Goal: Information Seeking & Learning: Learn about a topic

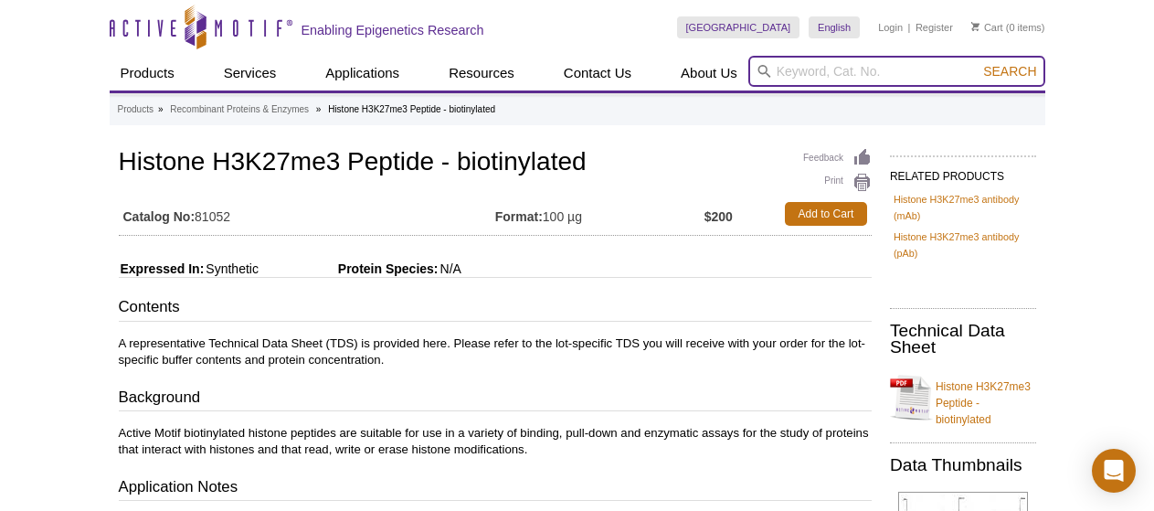
click at [802, 74] on input "search" at bounding box center [896, 71] width 297 height 31
type input "H3"
click at [978, 63] on button "Search" at bounding box center [1010, 71] width 64 height 16
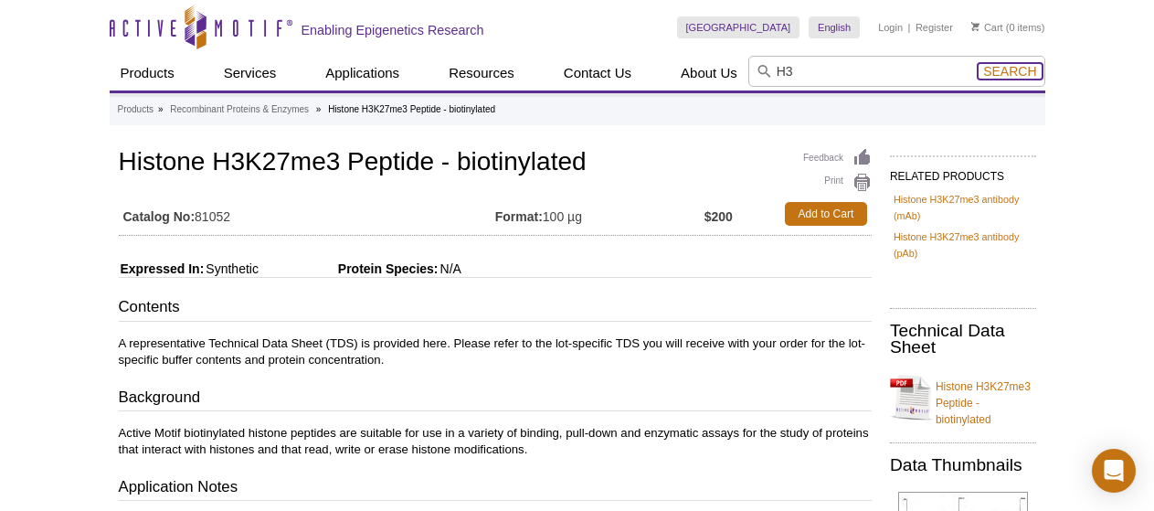
click at [1010, 63] on button "Search" at bounding box center [1010, 71] width 64 height 16
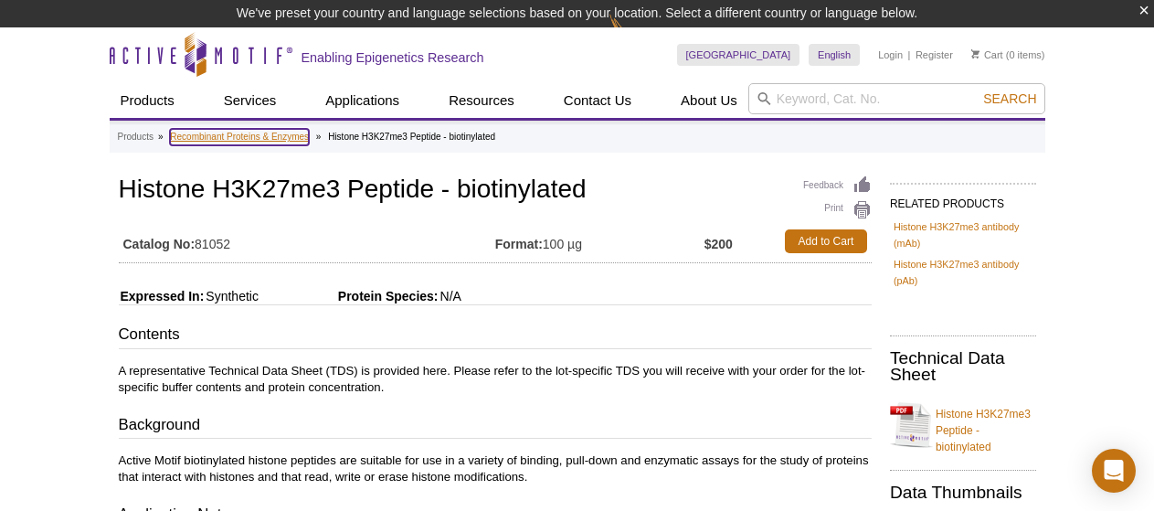
click at [261, 132] on link "Recombinant Proteins & Enzymes" at bounding box center [239, 137] width 139 height 16
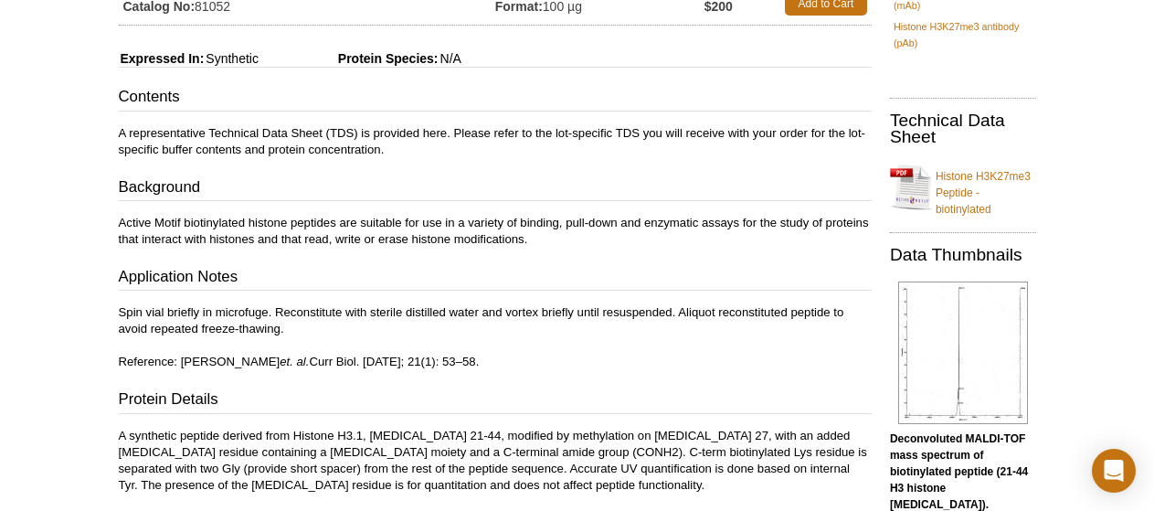
scroll to position [91, 0]
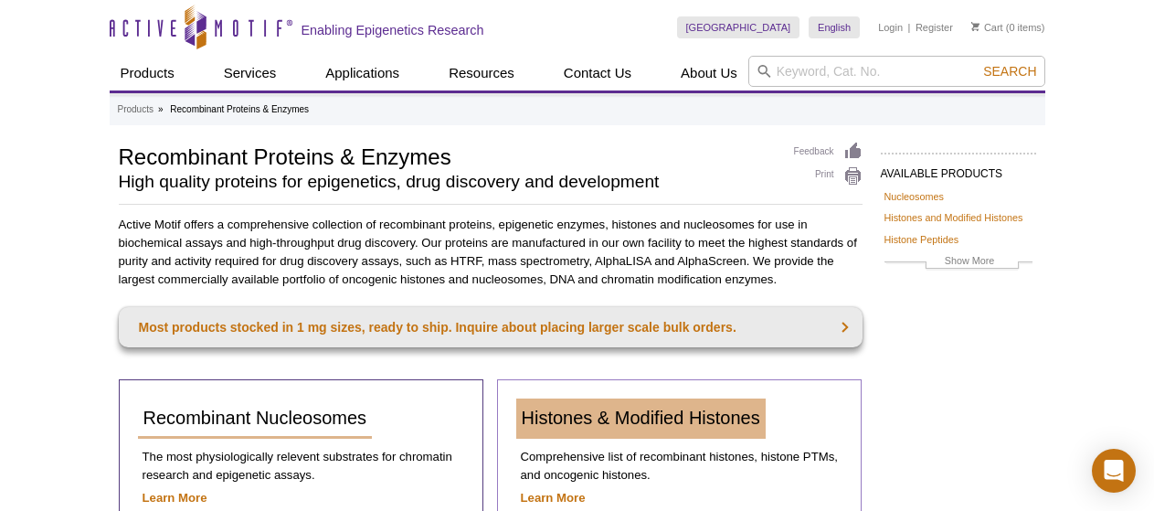
scroll to position [91, 0]
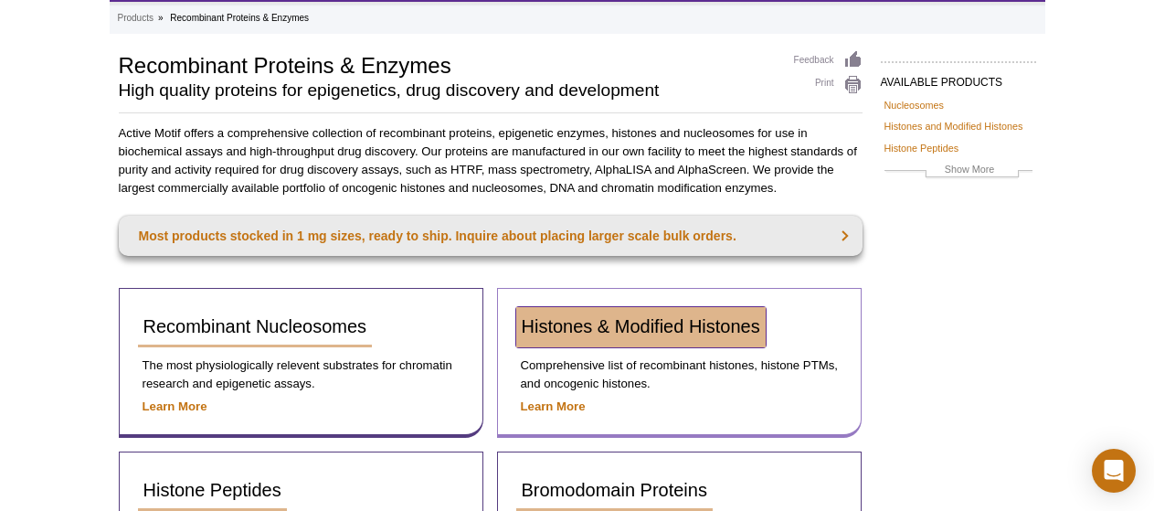
click at [587, 328] on span "Histones & Modified Histones" at bounding box center [641, 326] width 238 height 20
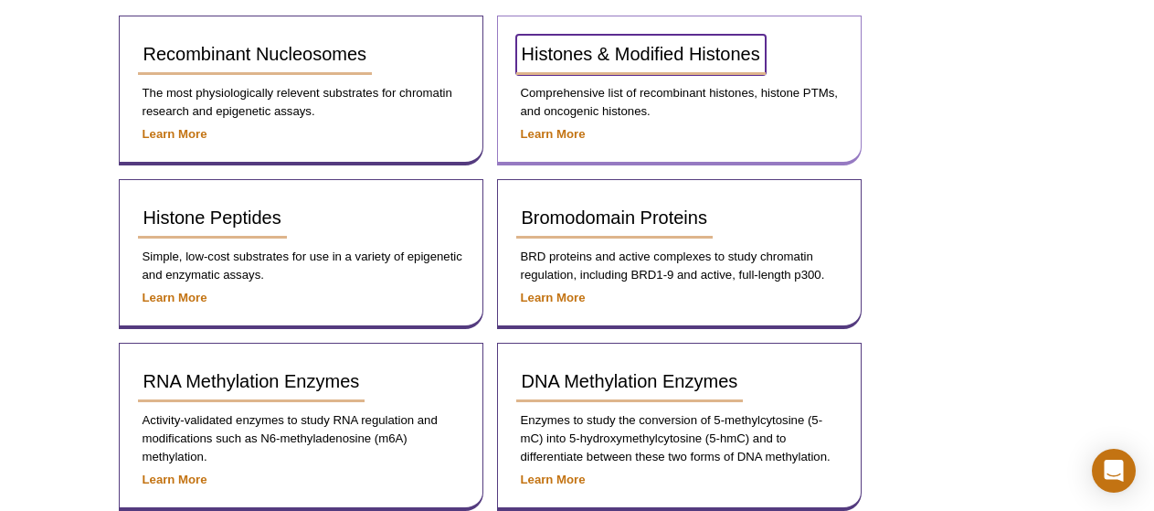
scroll to position [365, 0]
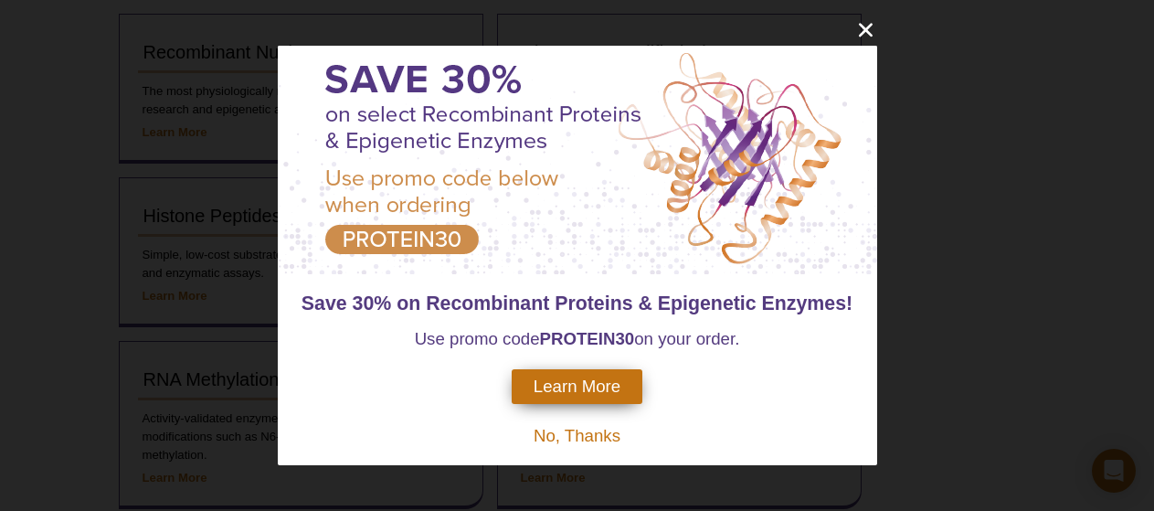
click at [262, 218] on div "Save 30% on Recombinant Proteins & Epigenetic Enzymes! Use promo code PROTEIN30…" at bounding box center [577, 255] width 1154 height 511
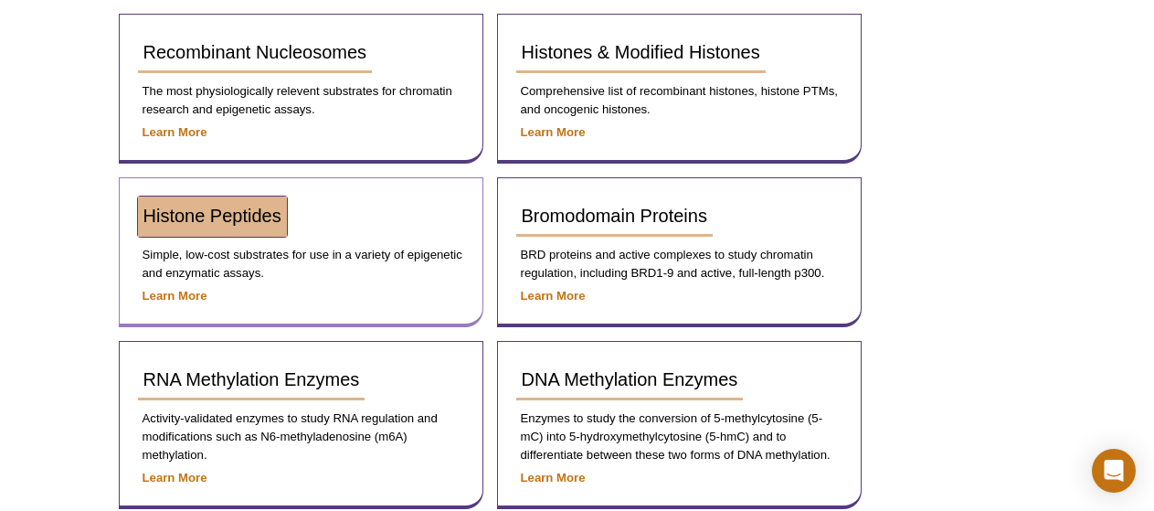
click at [248, 213] on span "Histone Peptides" at bounding box center [212, 216] width 138 height 20
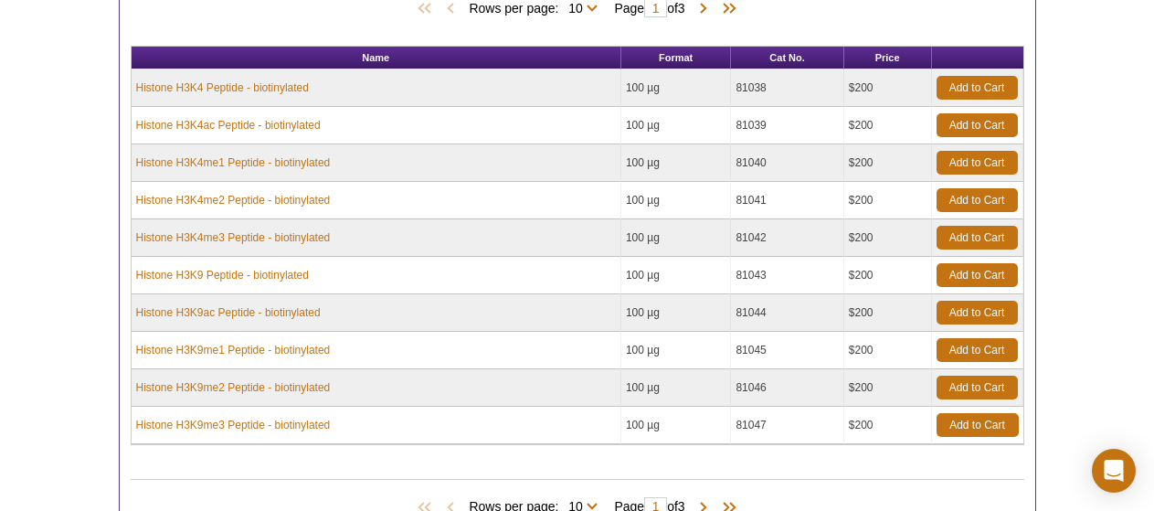
scroll to position [548, 0]
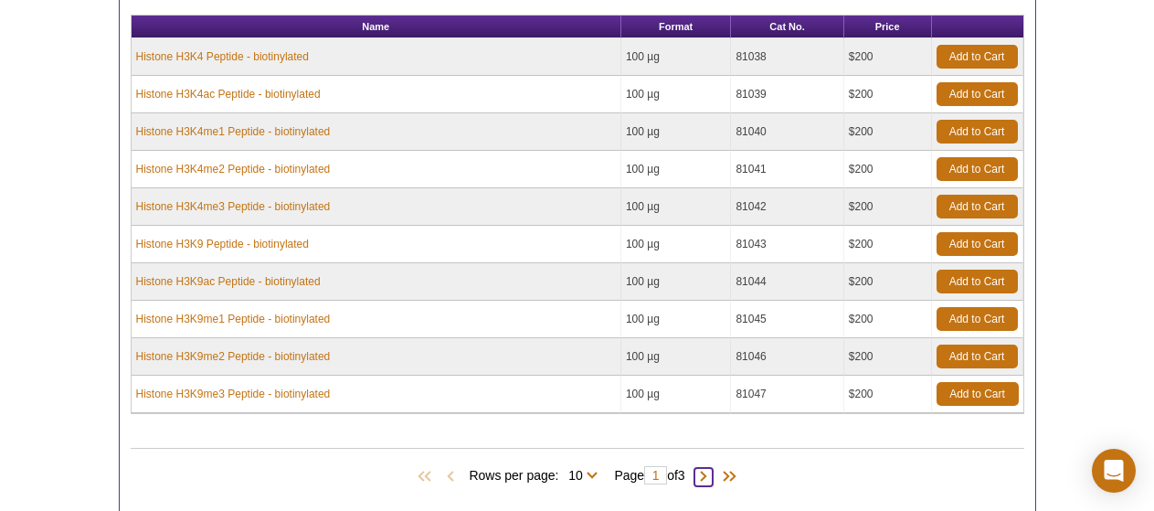
click at [705, 479] on span at bounding box center [703, 477] width 18 height 18
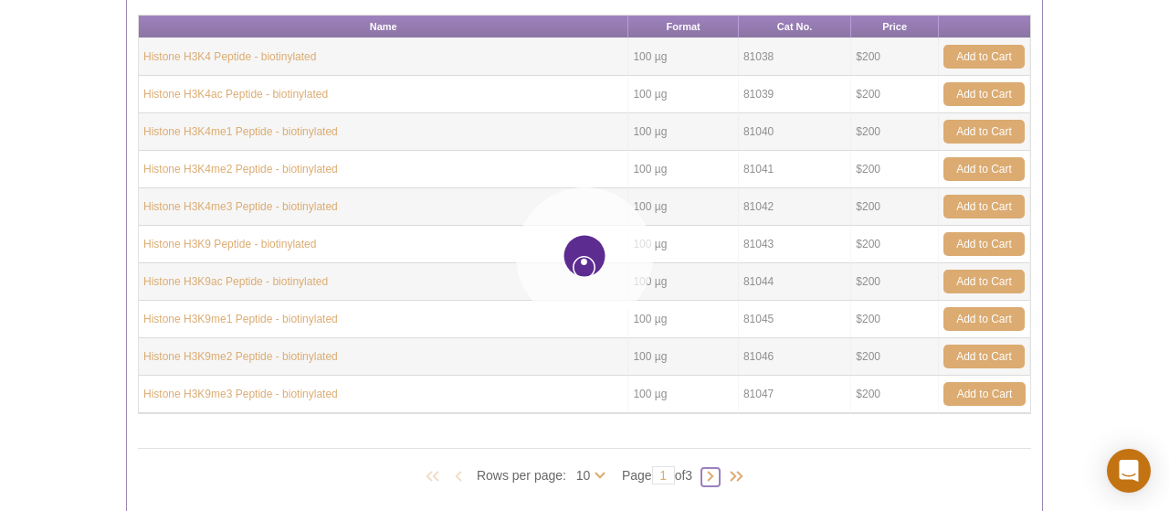
type input "2"
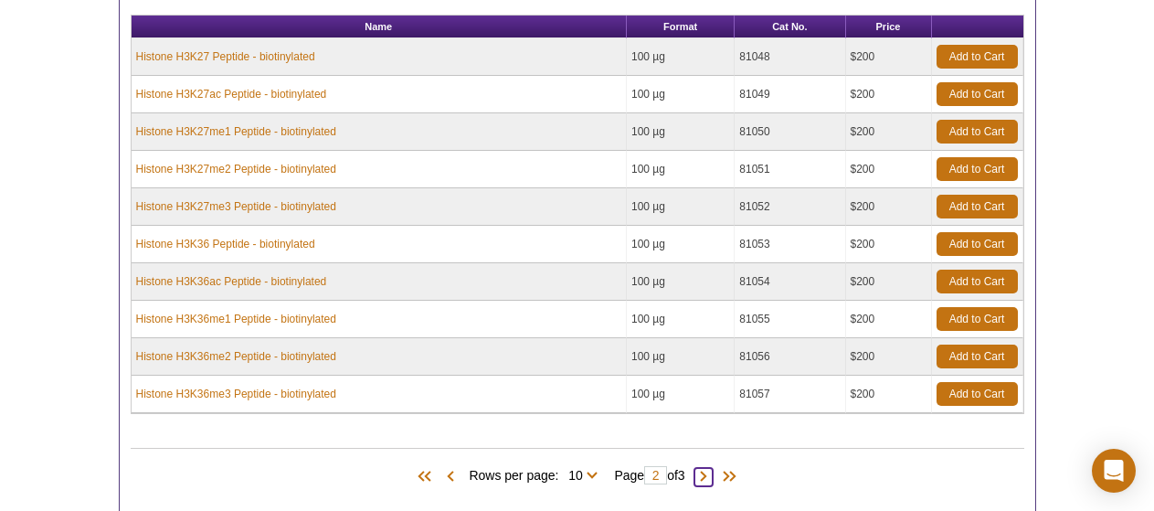
click at [705, 477] on span at bounding box center [703, 477] width 18 height 18
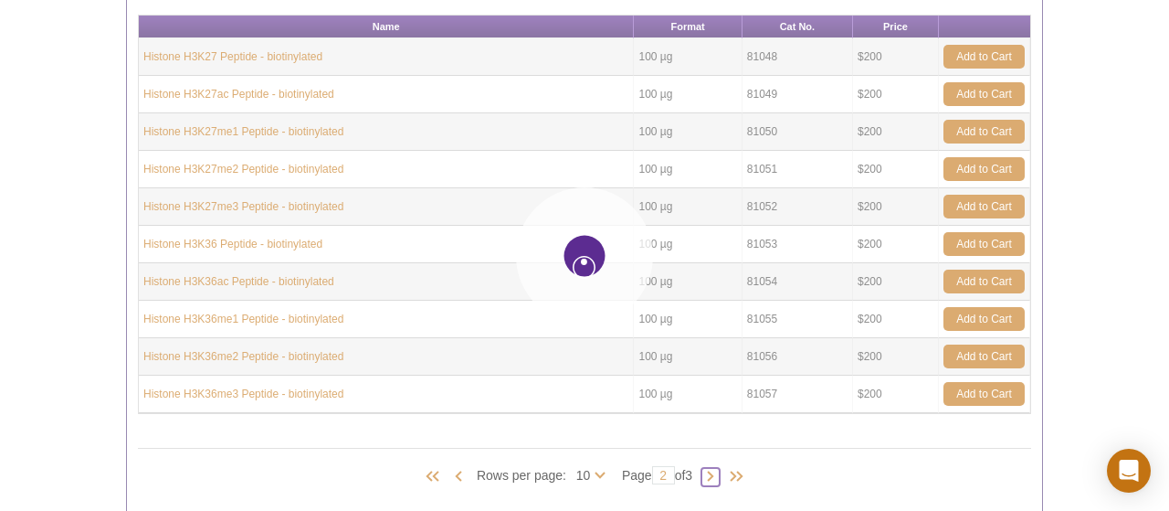
type input "3"
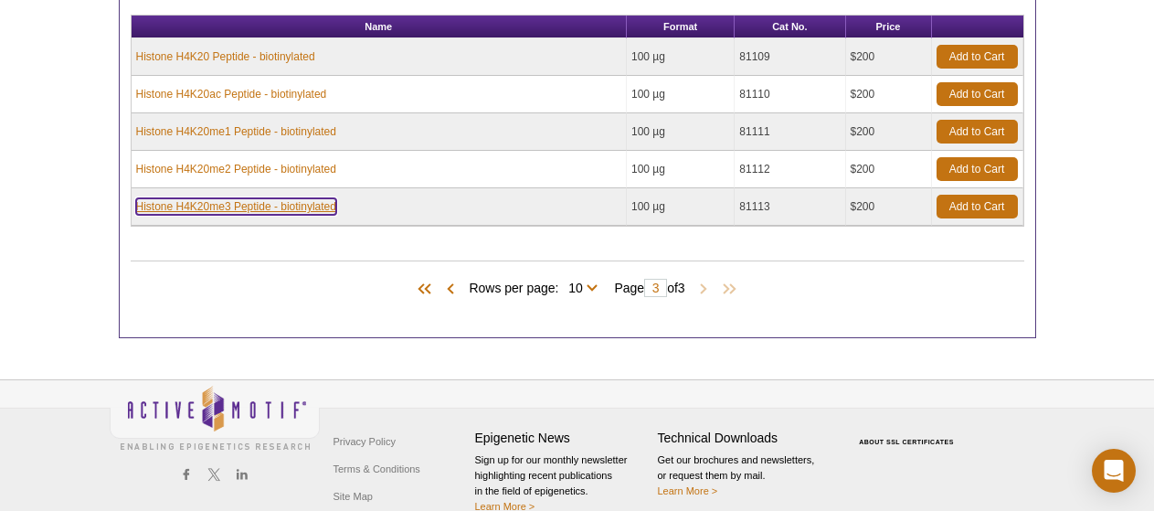
click at [245, 206] on link "Histone H4K20me3 Peptide - biotinylated" at bounding box center [236, 206] width 200 height 16
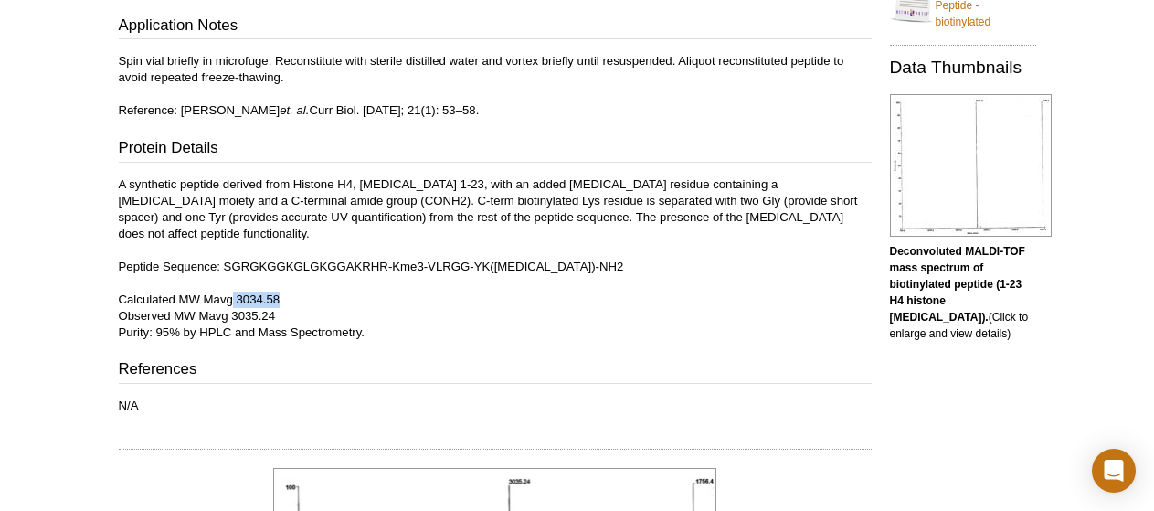
drag, startPoint x: 230, startPoint y: 281, endPoint x: 354, endPoint y: 280, distance: 123.3
click at [354, 280] on p "A synthetic peptide derived from Histone H4, amino acids 1-23, with an added ly…" at bounding box center [495, 258] width 753 height 164
click at [333, 293] on p "A synthetic peptide derived from Histone H4, amino acids 1-23, with an added ly…" at bounding box center [495, 258] width 753 height 164
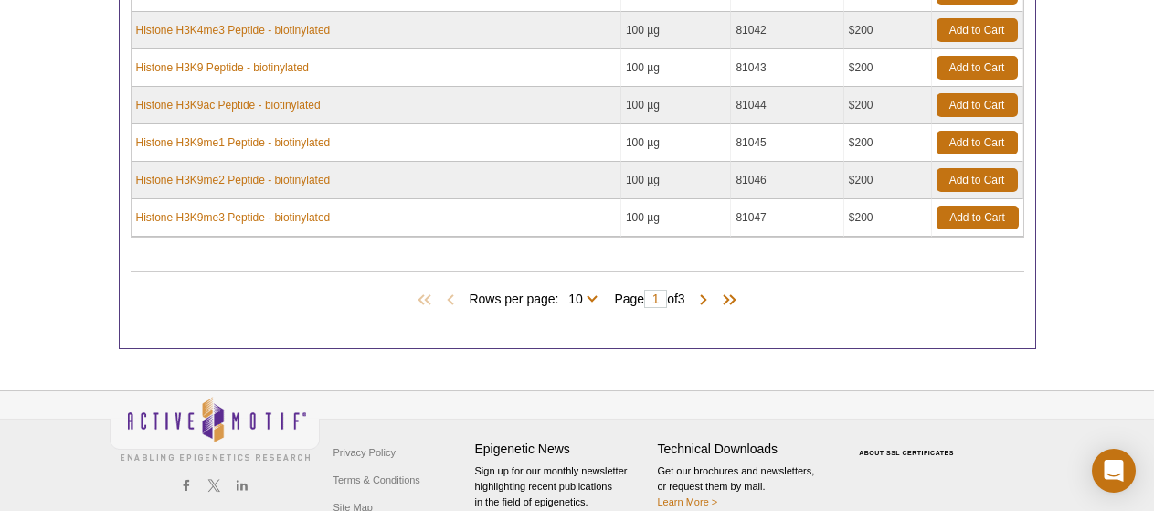
scroll to position [764, 0]
